Goal: Information Seeking & Learning: Understand process/instructions

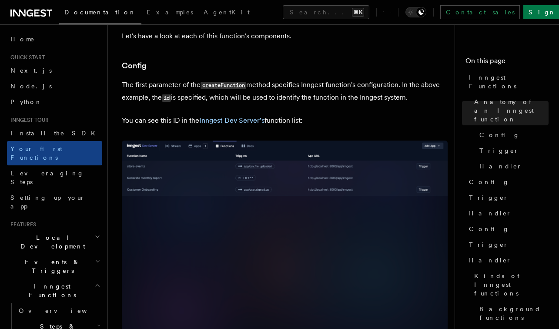
scroll to position [523, 0]
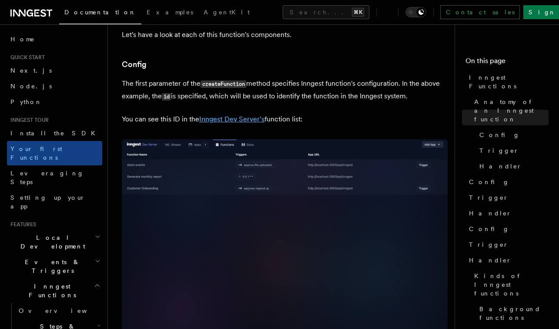
click at [240, 115] on link "Inngest Dev Server's" at bounding box center [231, 119] width 65 height 8
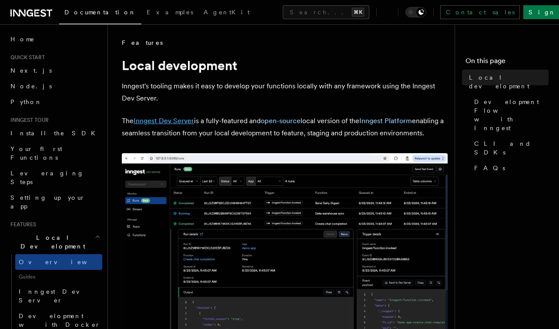
click at [173, 119] on link "Inngest Dev Server" at bounding box center [164, 121] width 60 height 8
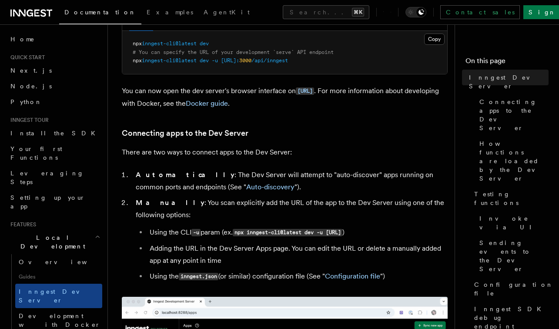
scroll to position [197, 0]
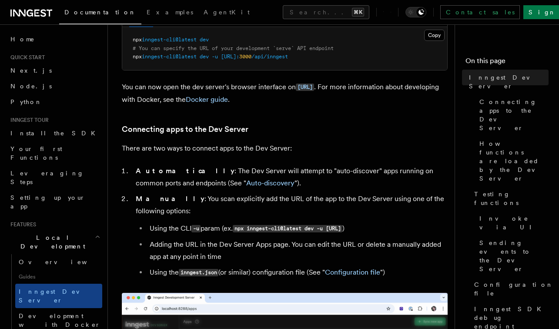
click at [191, 43] on span "inngest-cli@latest" at bounding box center [169, 40] width 55 height 6
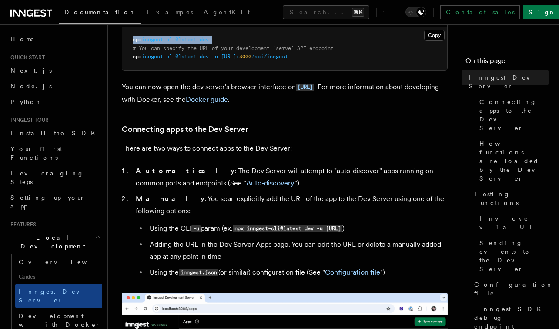
click at [191, 43] on span "inngest-cli@latest" at bounding box center [169, 40] width 55 height 6
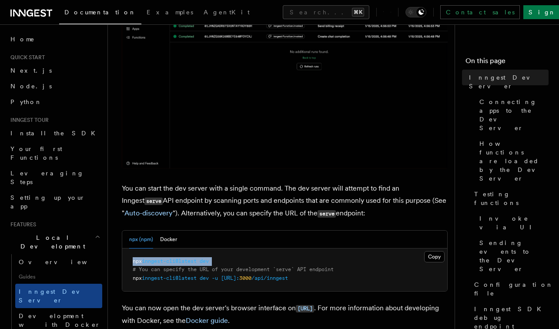
copy code "npx inngest-cli@latest dev"
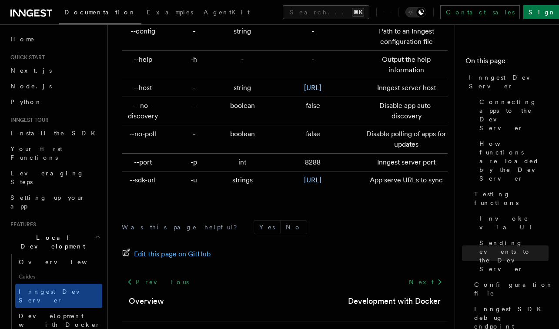
scroll to position [2967, 0]
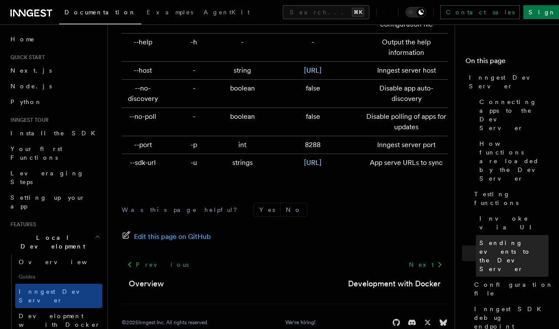
click at [490, 238] on span "Sending events to the Dev Server" at bounding box center [513, 255] width 69 height 35
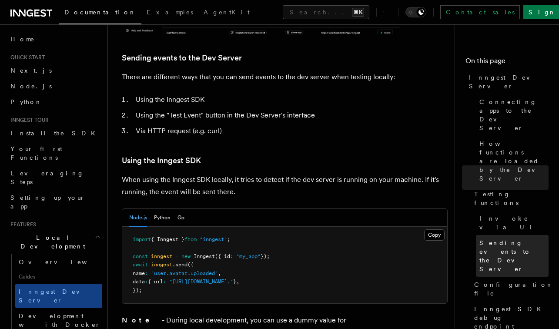
scroll to position [1469, 0]
